Goal: Check status: Check status

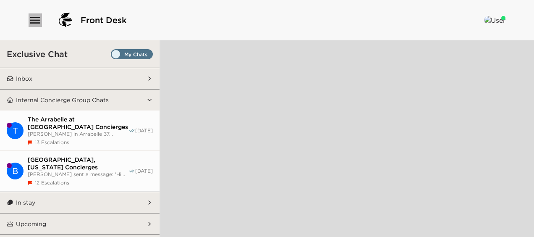
click at [39, 18] on icon "button" at bounding box center [35, 19] width 13 height 13
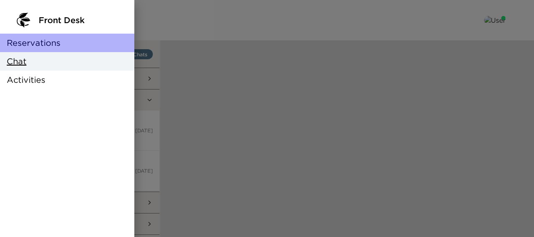
click at [52, 47] on span "Reservations" at bounding box center [34, 43] width 54 height 12
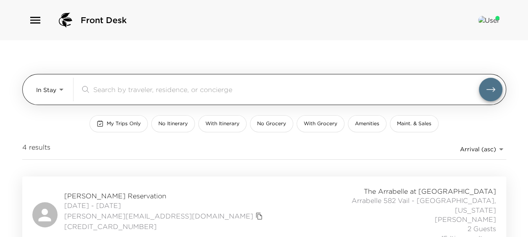
click at [58, 90] on body "Front Desk In Stay In-Stay ​ My Trips Only No Itinerary With Itinerary No Groce…" at bounding box center [264, 118] width 528 height 237
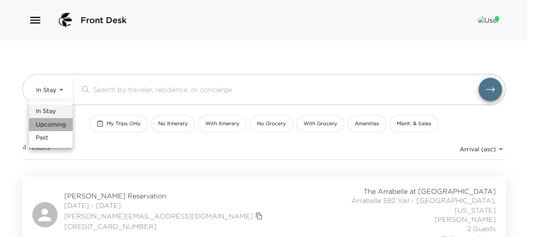
click at [53, 118] on li "Upcoming" at bounding box center [51, 124] width 44 height 13
type input "Upcoming"
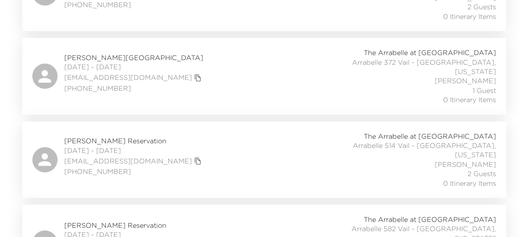
scroll to position [336, 0]
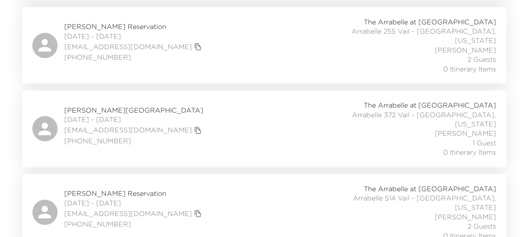
click at [390, 90] on div "Karey Finch Reservation 10/04/2025 - 10/06/2025 kareyfinch@msn.com (303) 525-39…" at bounding box center [264, 128] width 484 height 76
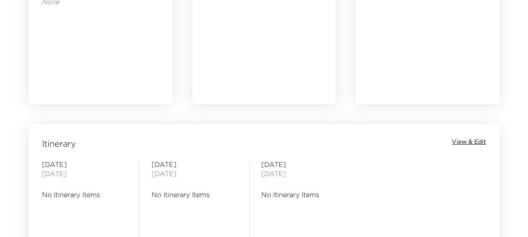
scroll to position [587, 0]
